Goal: Task Accomplishment & Management: Manage account settings

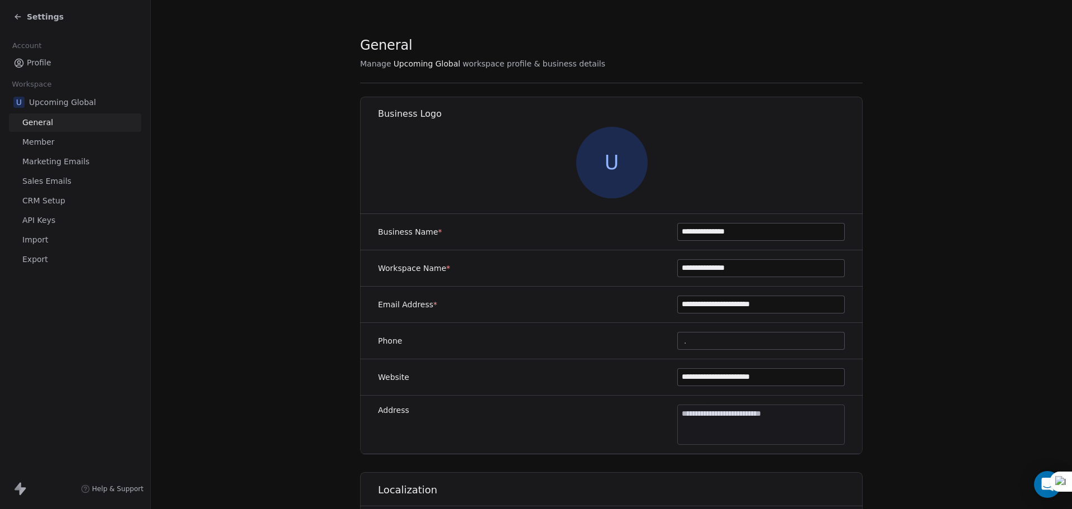
click at [52, 16] on span "Settings" at bounding box center [45, 16] width 37 height 11
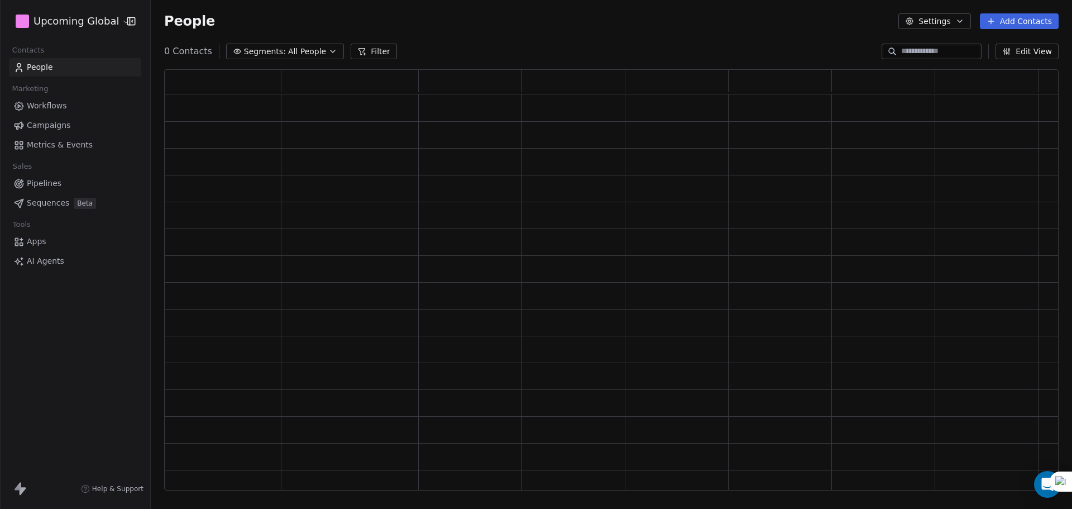
scroll to position [412, 886]
click at [322, 54] on span "All People" at bounding box center [315, 52] width 38 height 12
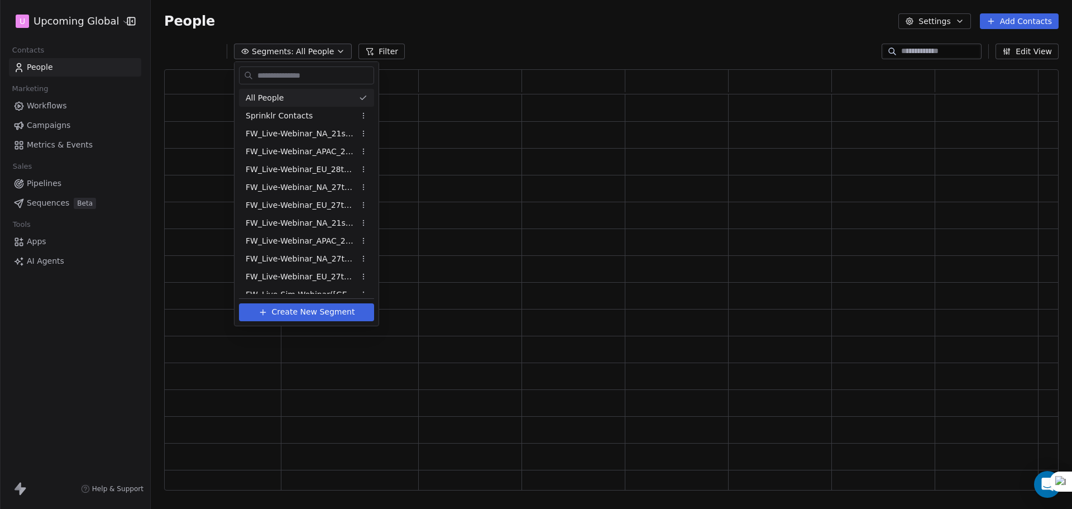
click at [508, 55] on html "U Upcoming Global Contacts People Marketing Workflows Campaigns Metrics & Event…" at bounding box center [536, 254] width 1072 height 509
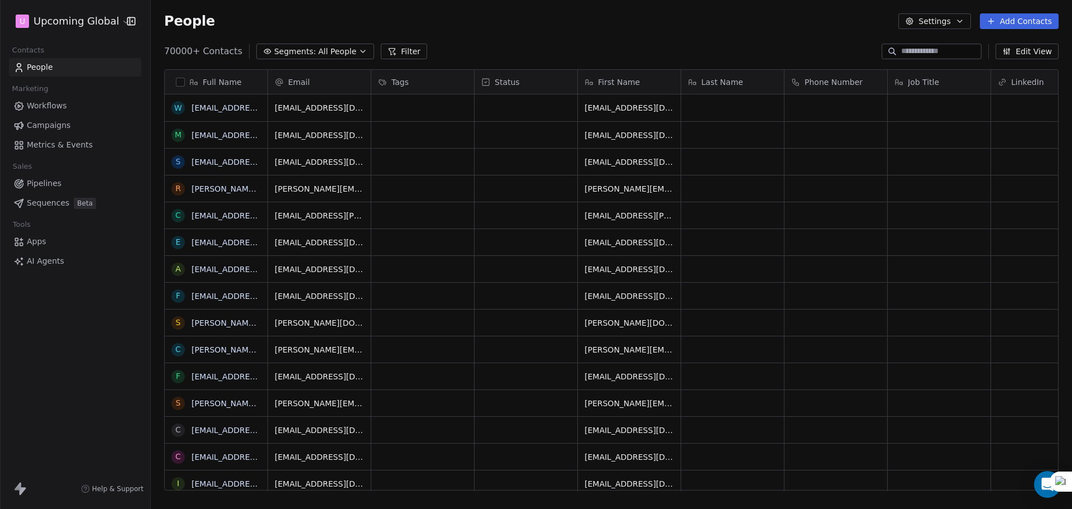
scroll to position [439, 913]
click at [328, 11] on div "People Settings Add Contacts" at bounding box center [611, 21] width 921 height 42
click at [296, 51] on span "Segments:" at bounding box center [295, 52] width 42 height 12
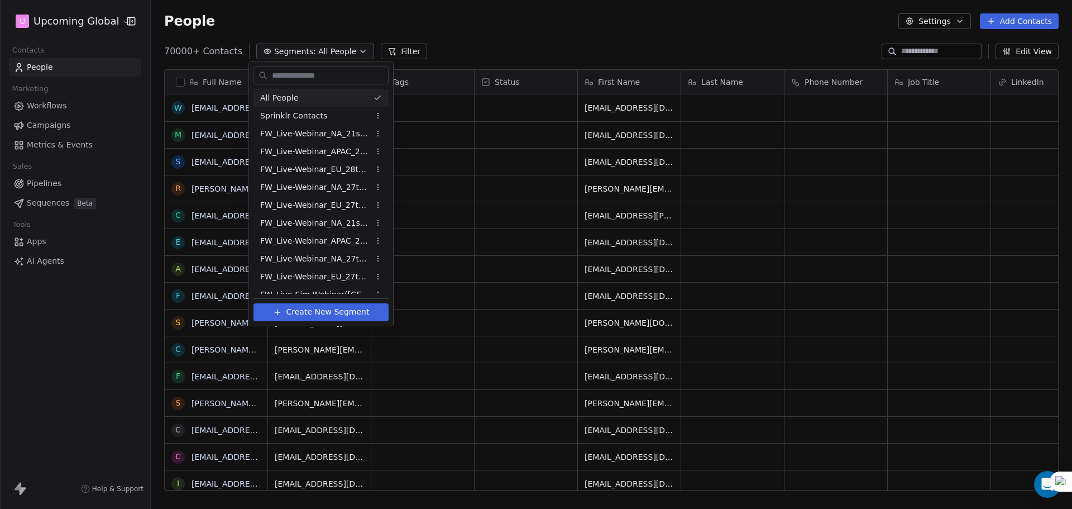
click at [580, 39] on html "U Upcoming Global Contacts People Marketing Workflows Campaigns Metrics & Event…" at bounding box center [536, 254] width 1072 height 509
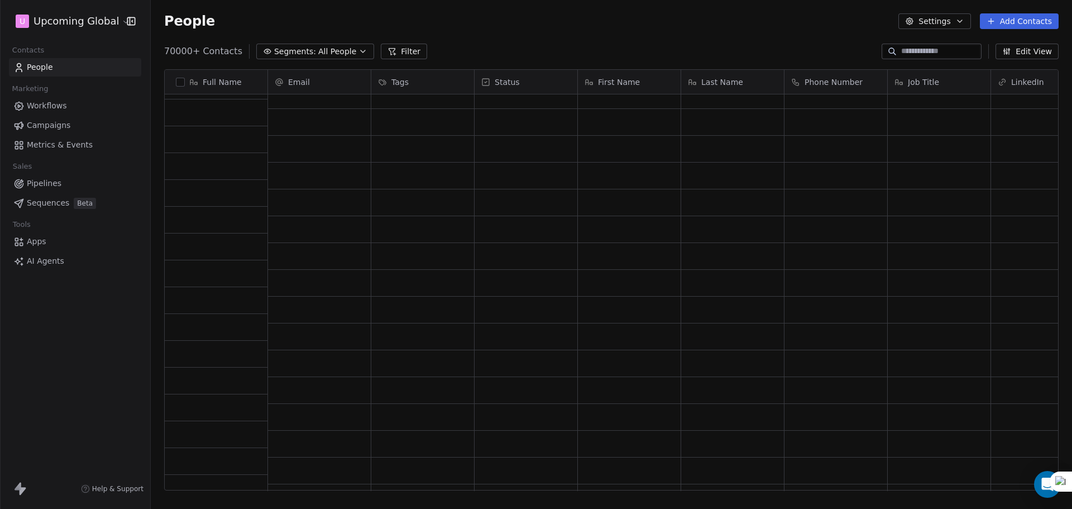
scroll to position [614, 0]
click at [332, 50] on span "All People" at bounding box center [337, 52] width 38 height 12
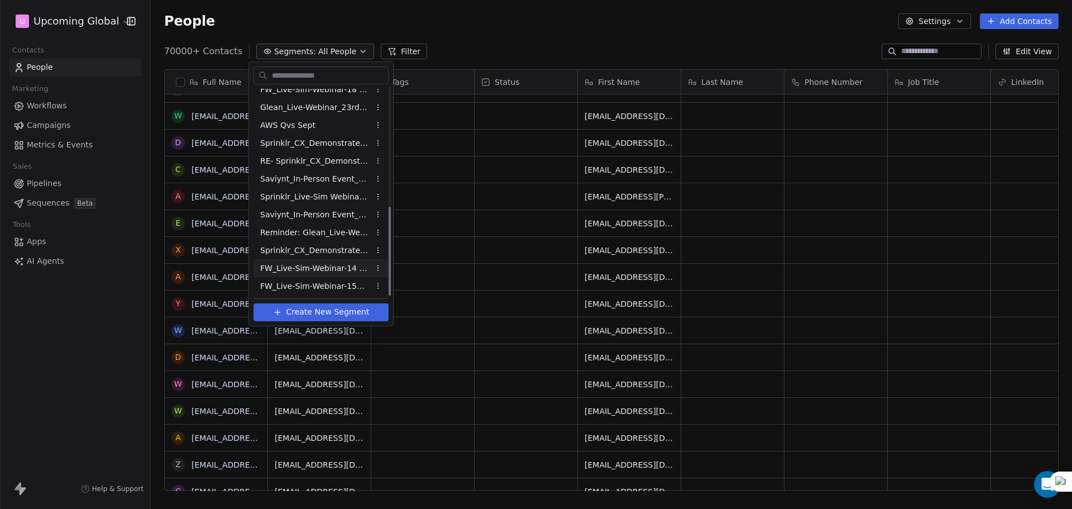
scroll to position [278, 0]
click at [327, 288] on span "FW_Live-Sim-Webinar-15Oct'25-EU" at bounding box center [314, 285] width 109 height 12
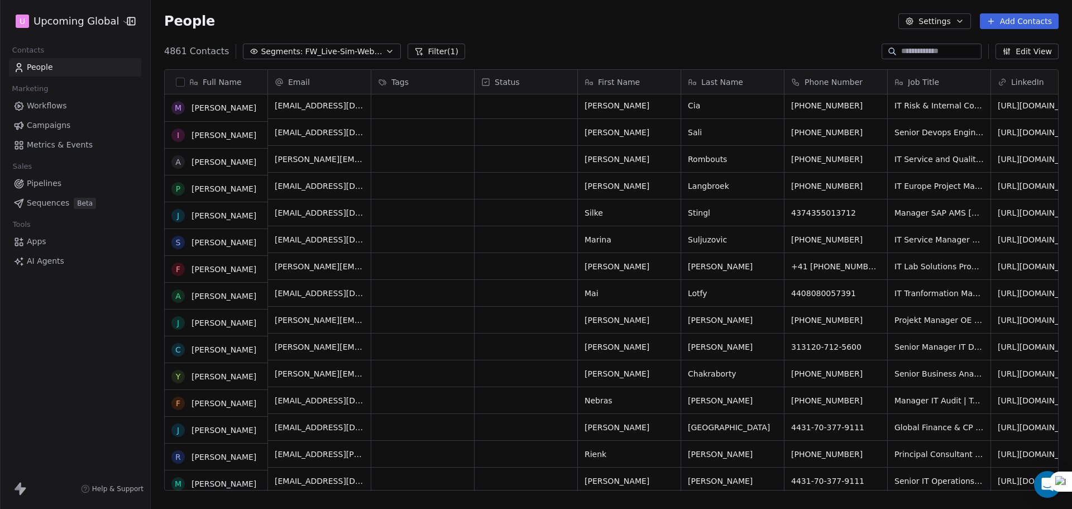
scroll to position [391, 0]
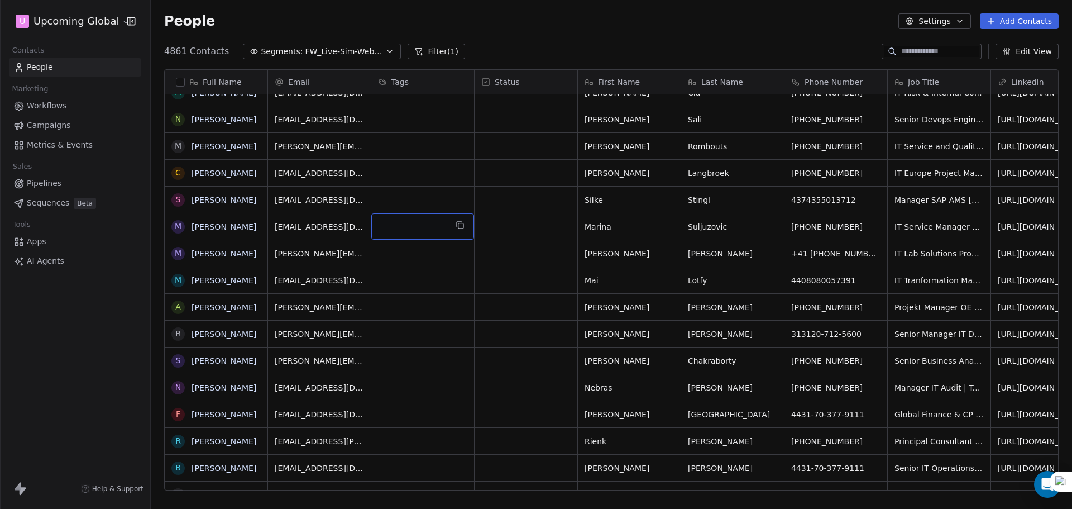
click at [413, 226] on div "grid" at bounding box center [422, 226] width 103 height 26
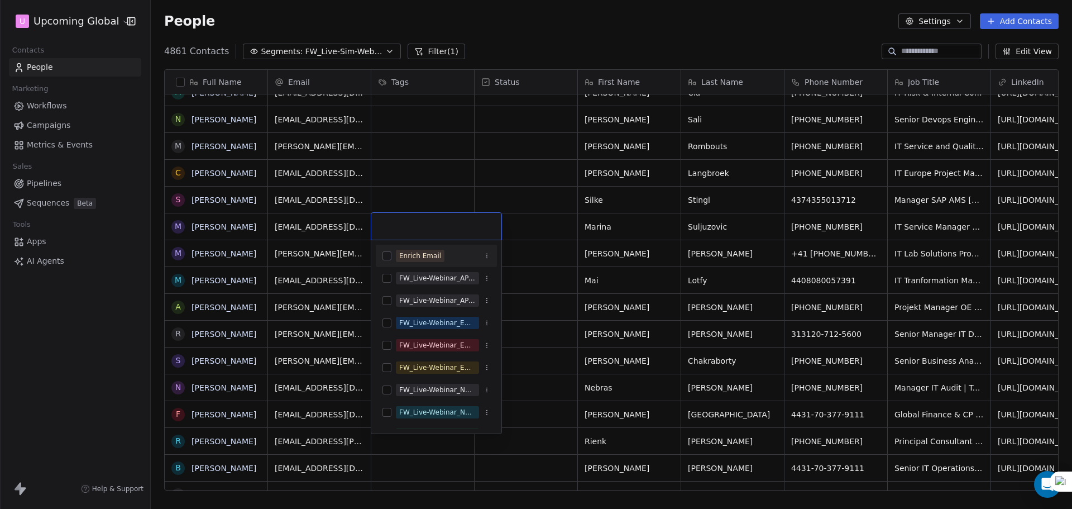
click at [490, 129] on html "U Upcoming Global Contacts People Marketing Workflows Campaigns Metrics & Event…" at bounding box center [536, 254] width 1072 height 509
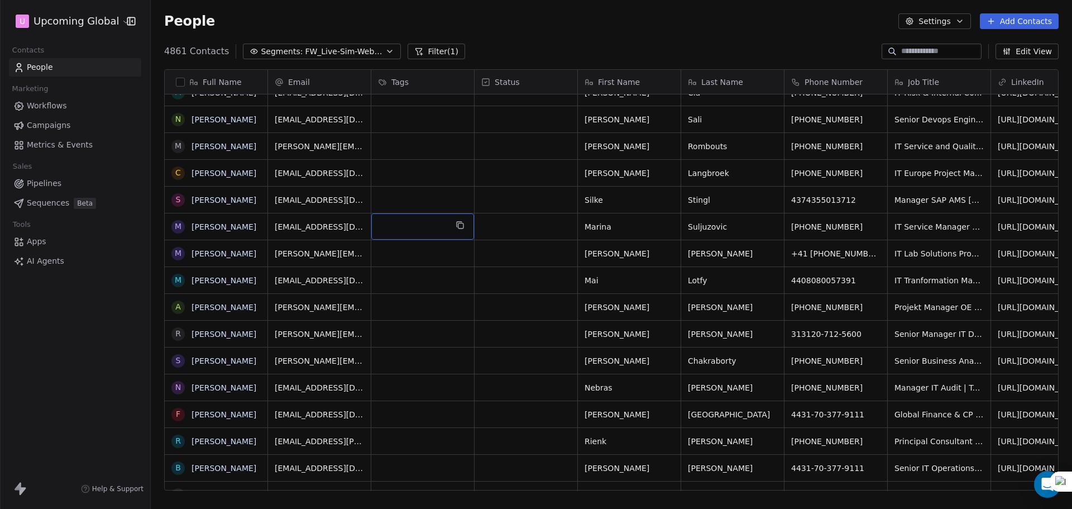
click at [408, 225] on div "grid" at bounding box center [422, 226] width 103 height 26
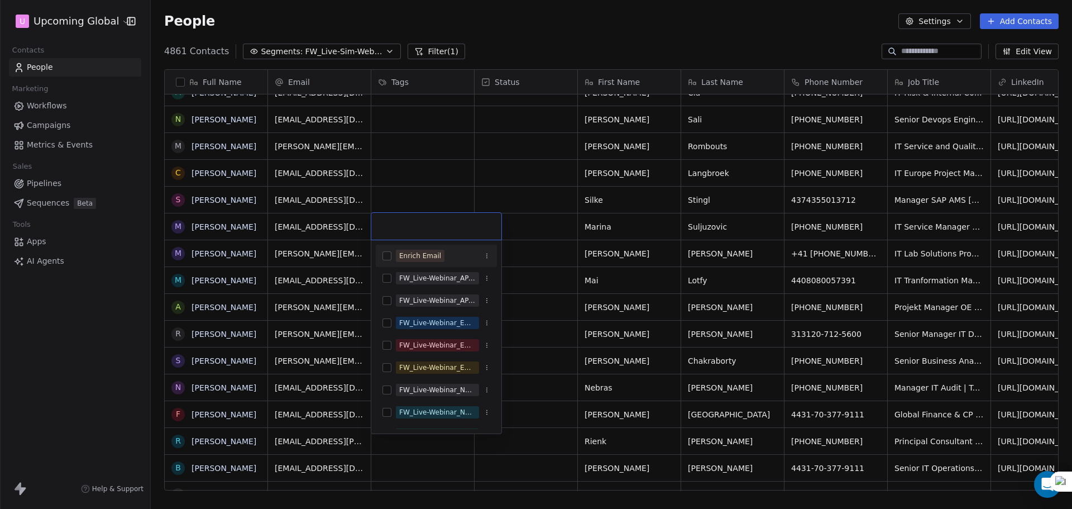
click at [389, 251] on button "Suggestions" at bounding box center [387, 255] width 9 height 9
click at [407, 184] on html "U Upcoming Global Contacts People Marketing Workflows Campaigns Metrics & Event…" at bounding box center [536, 254] width 1072 height 509
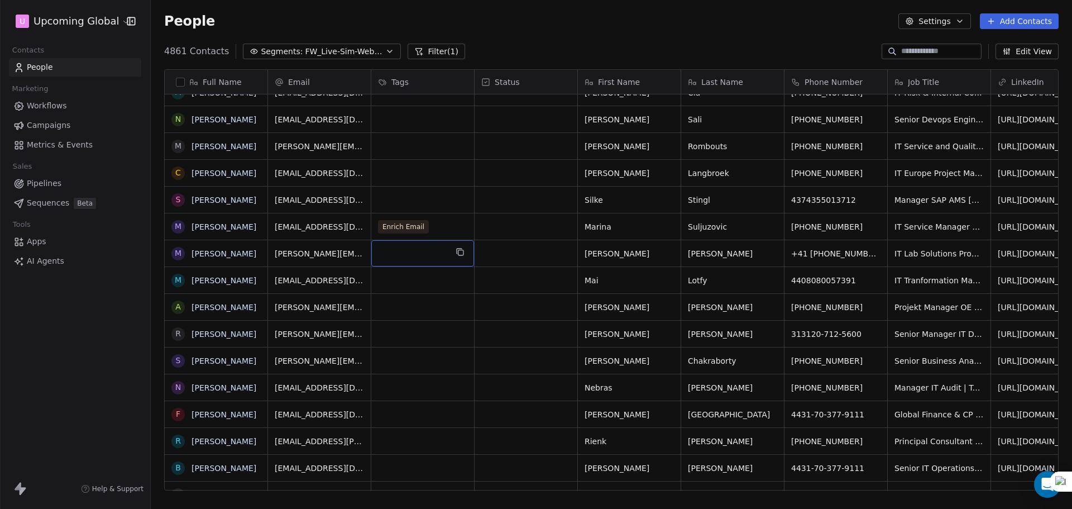
click at [401, 259] on div "grid" at bounding box center [422, 253] width 103 height 26
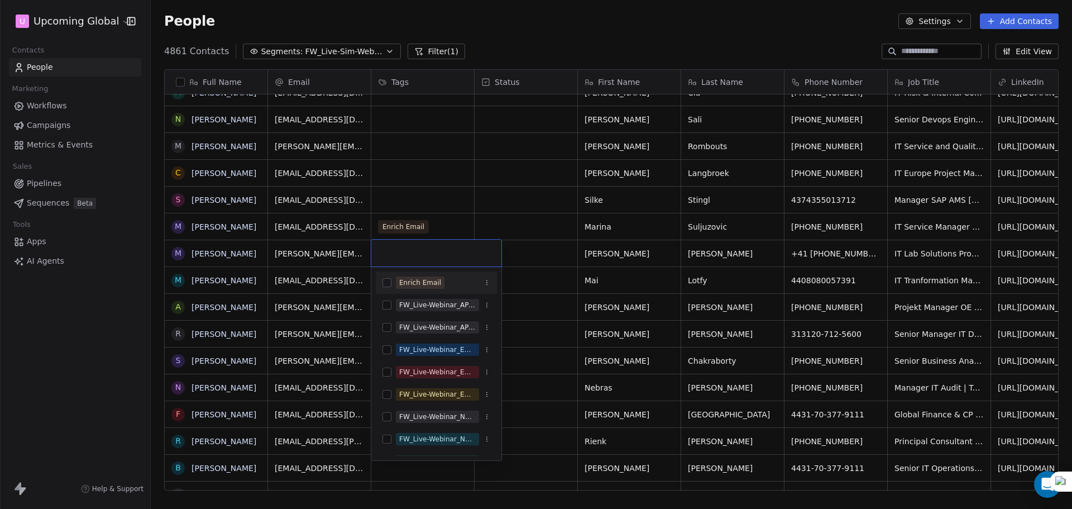
click at [386, 284] on button "Suggestions" at bounding box center [387, 282] width 9 height 9
click at [540, 251] on html "U Upcoming Global Contacts People Marketing Workflows Campaigns Metrics & Event…" at bounding box center [536, 254] width 1072 height 509
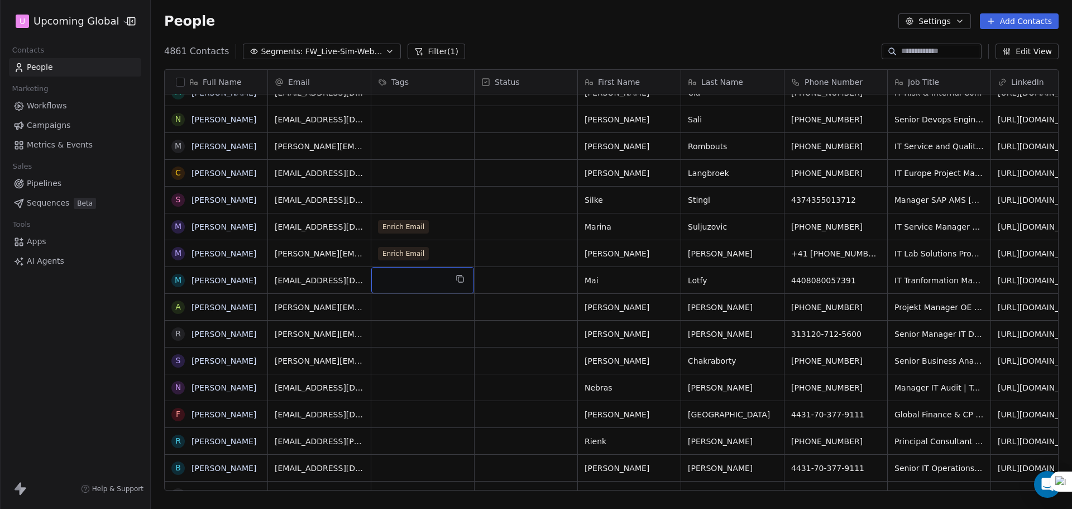
click at [425, 286] on div "grid" at bounding box center [422, 280] width 103 height 26
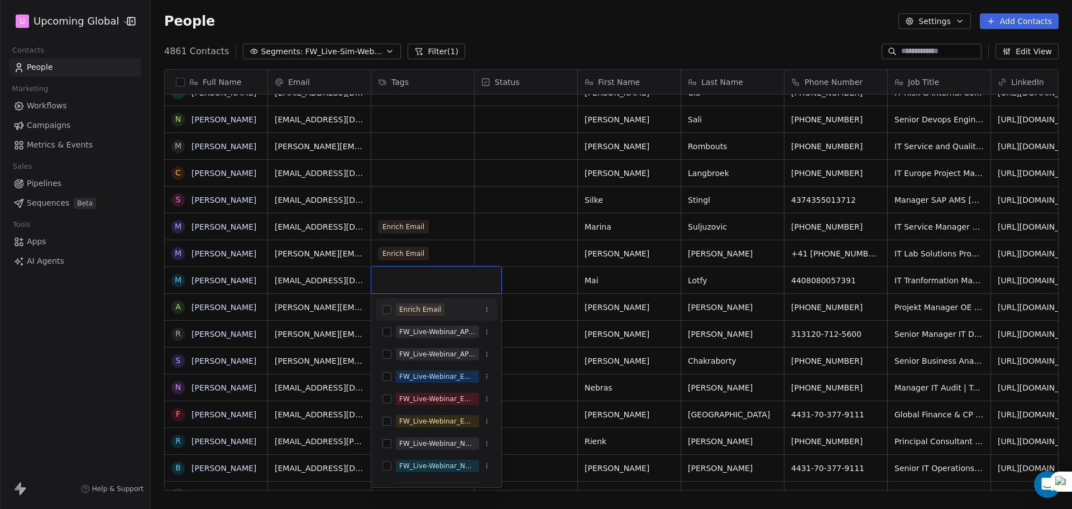
drag, startPoint x: 388, startPoint y: 311, endPoint x: 395, endPoint y: 305, distance: 8.4
click at [388, 311] on button "Suggestions" at bounding box center [387, 309] width 9 height 9
click at [561, 197] on html "U Upcoming Global Contacts People Marketing Workflows Campaigns Metrics & Event…" at bounding box center [536, 254] width 1072 height 509
